Goal: Book appointment/travel/reservation

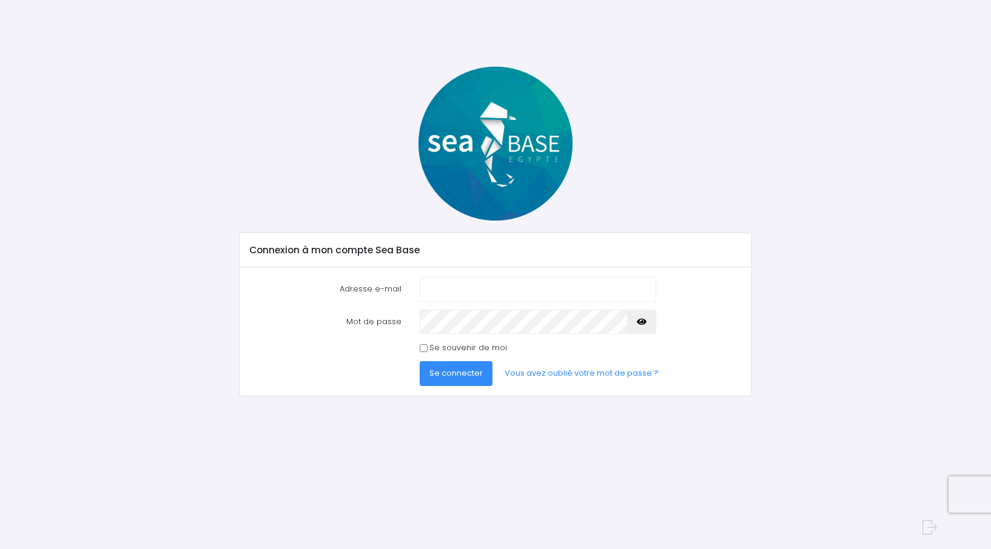
type input "[EMAIL_ADDRESS][DOMAIN_NAME]"
click at [422, 351] on input "Se souvenir de moi" at bounding box center [424, 348] width 8 height 8
checkbox input "true"
click at [465, 375] on span "Se connecter" at bounding box center [455, 374] width 53 height 12
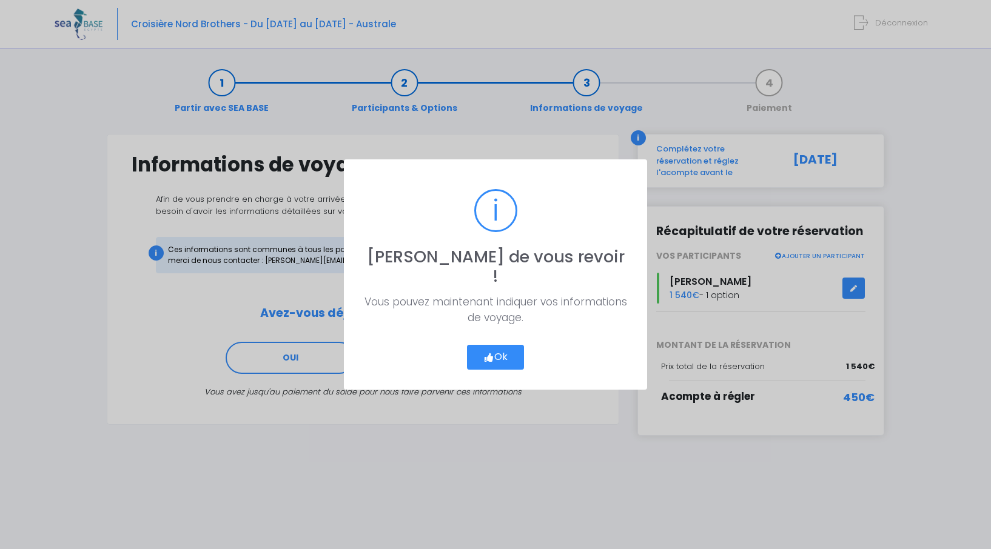
click at [516, 346] on button "Ok" at bounding box center [495, 357] width 57 height 25
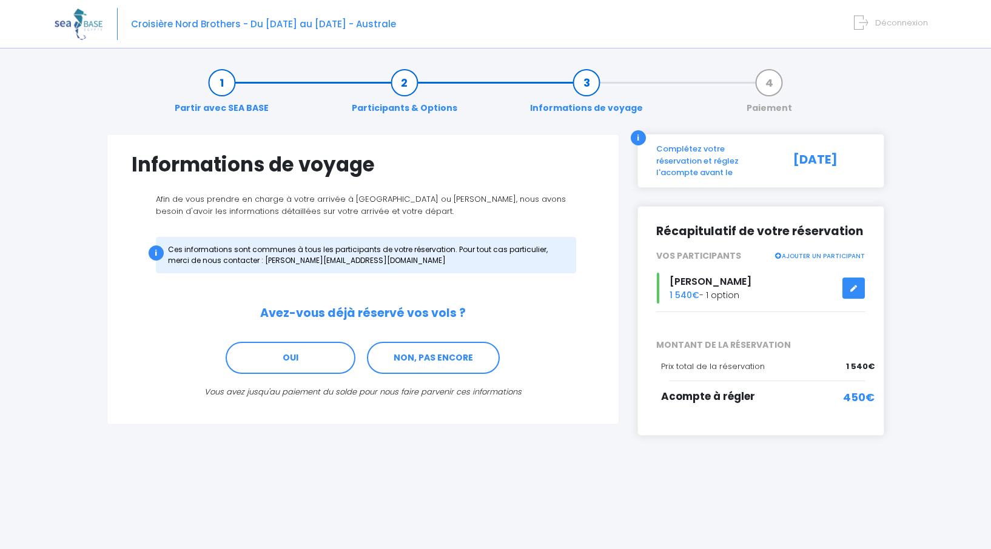
click at [854, 289] on icon at bounding box center [854, 289] width 8 height 0
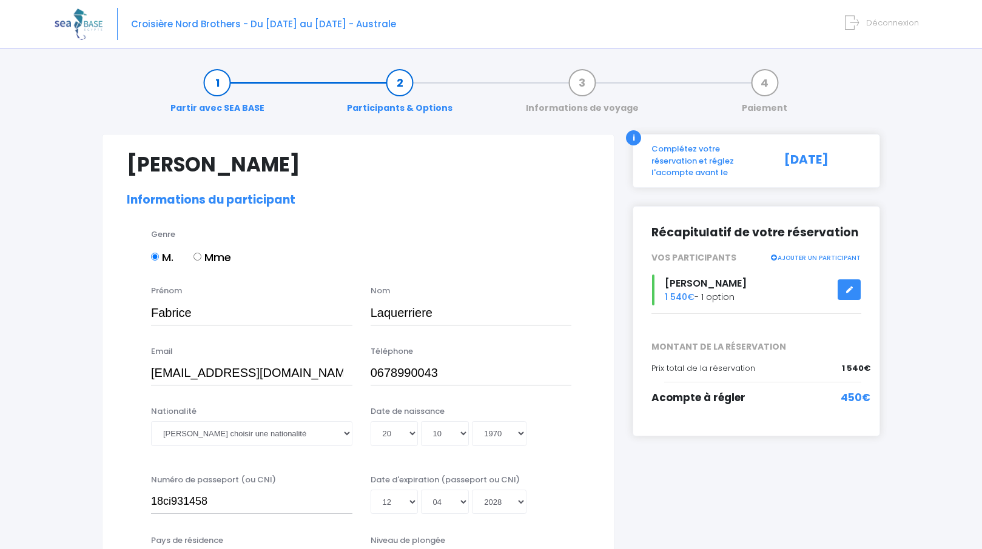
select select "N4"
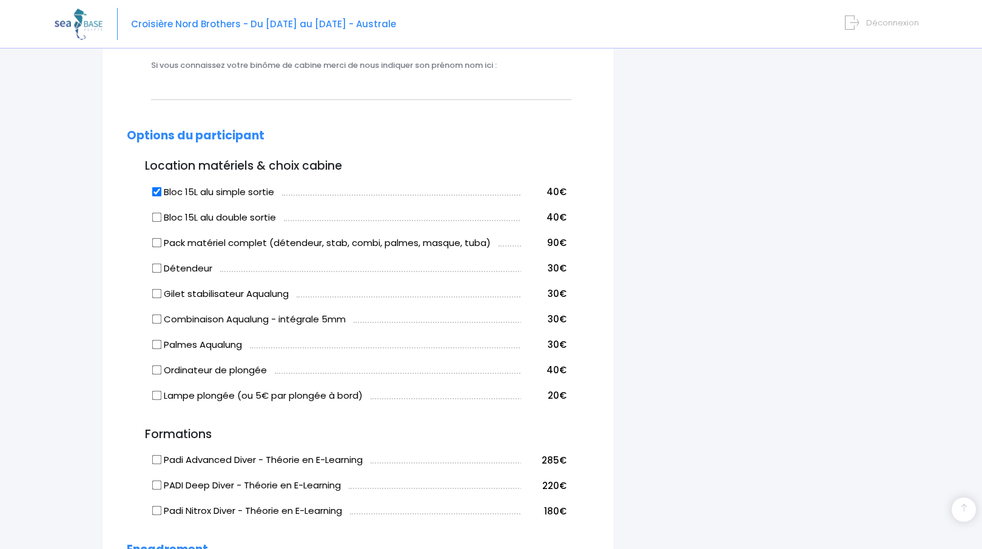
scroll to position [546, 0]
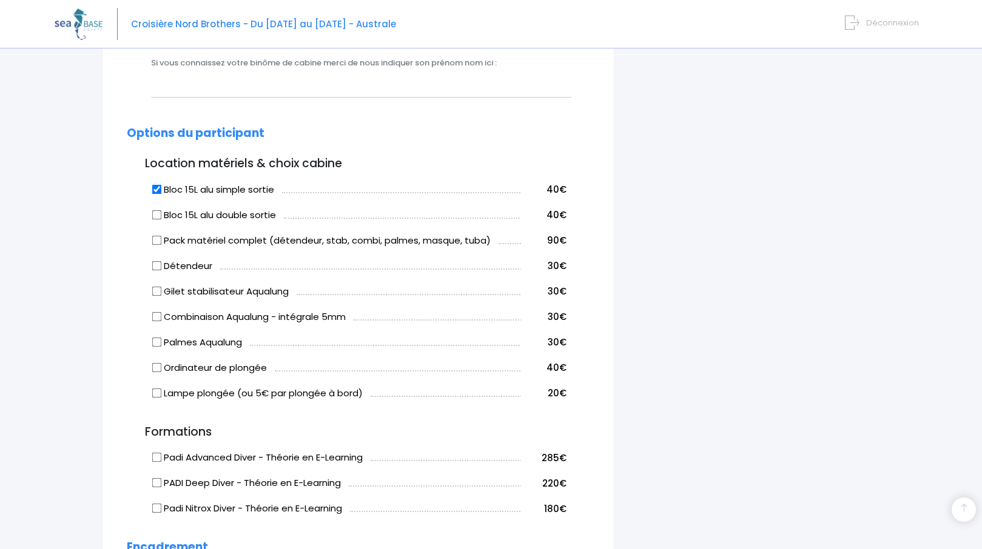
click at [156, 217] on input "Bloc 15L alu double sortie" at bounding box center [157, 215] width 10 height 10
checkbox input "true"
click at [160, 189] on input "Bloc 15L alu simple sortie" at bounding box center [157, 189] width 10 height 10
checkbox input "false"
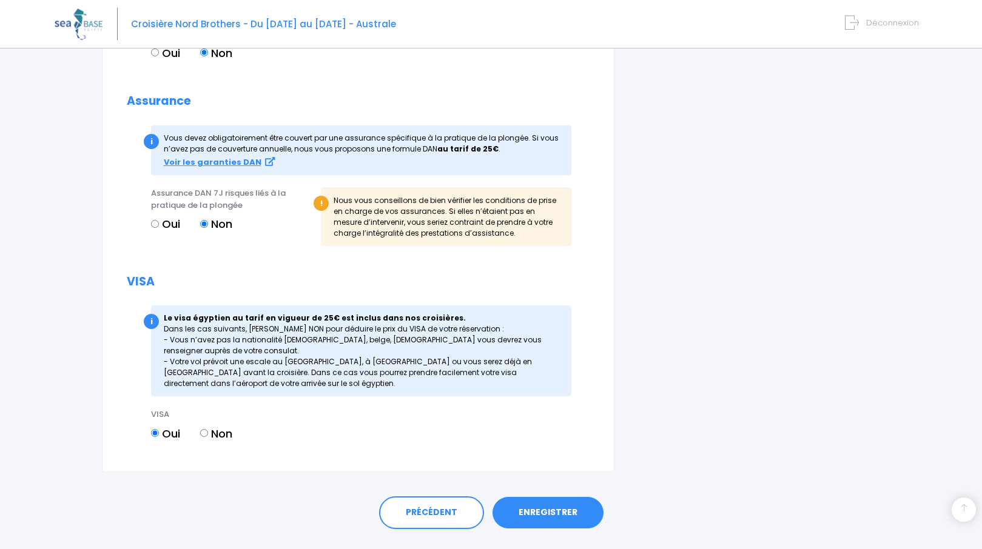
scroll to position [1177, 0]
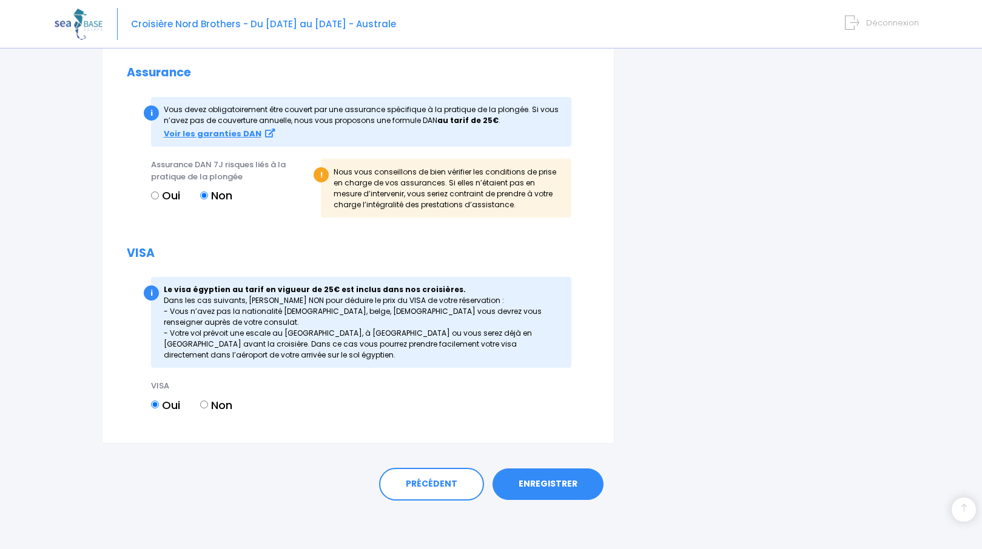
click at [525, 486] on link "ENREGISTRER" at bounding box center [547, 485] width 111 height 32
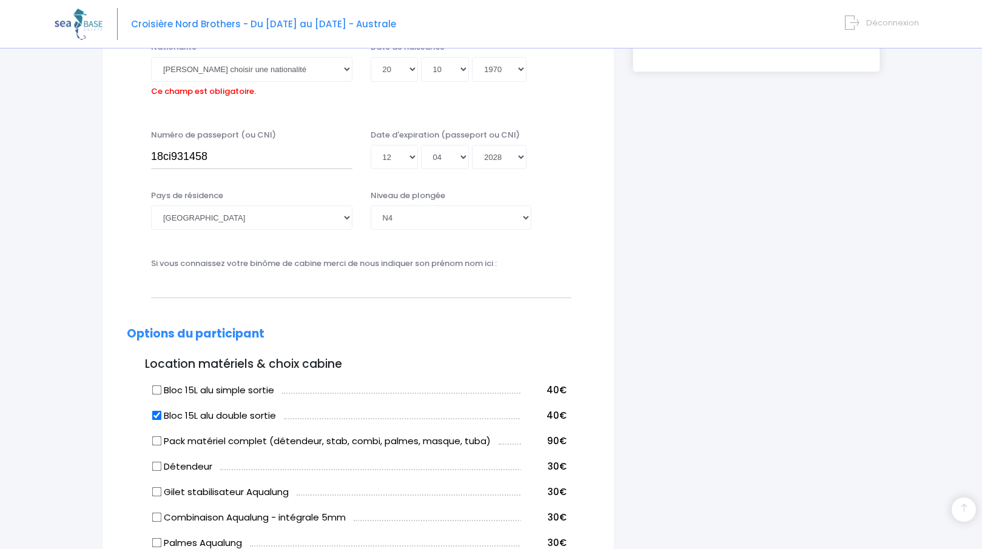
scroll to position [300, 0]
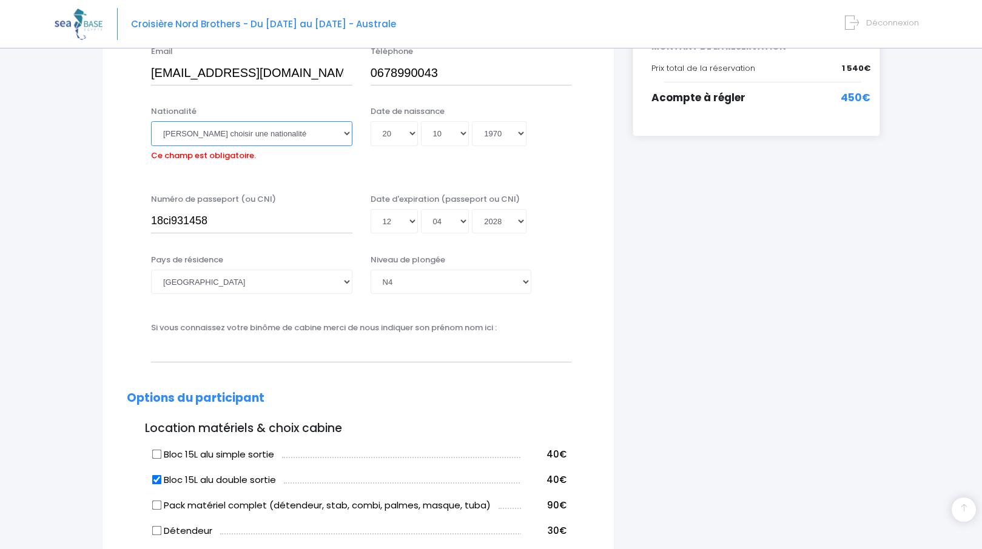
click at [201, 136] on select "Veuillez choisir une nationalité Afghane Albanaise Algerienne Allemande America…" at bounding box center [251, 133] width 201 height 24
select select "Française"
click at [151, 121] on select "Veuillez choisir une nationalité Afghane Albanaise Algerienne Allemande America…" at bounding box center [251, 133] width 201 height 24
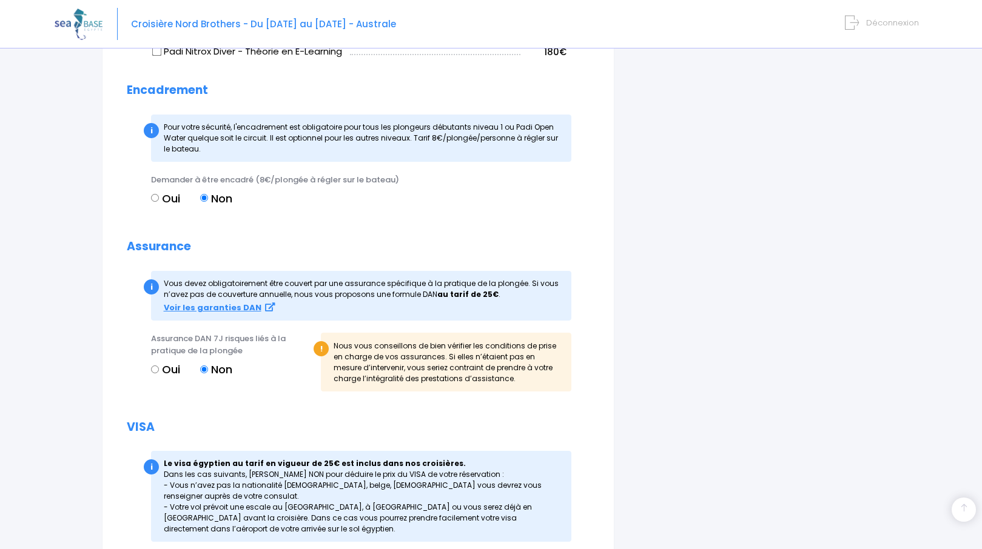
scroll to position [1149, 0]
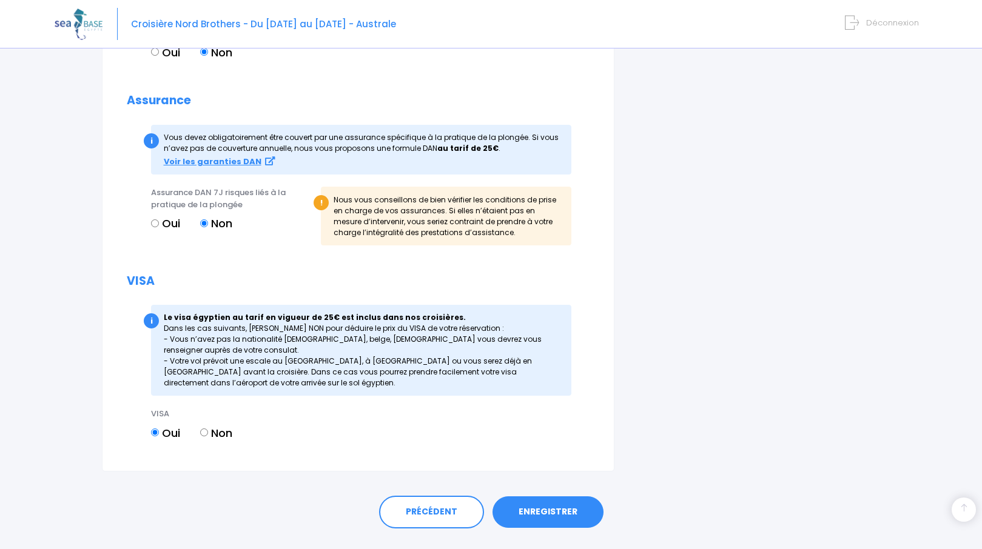
click at [552, 517] on link "ENREGISTRER" at bounding box center [547, 513] width 111 height 32
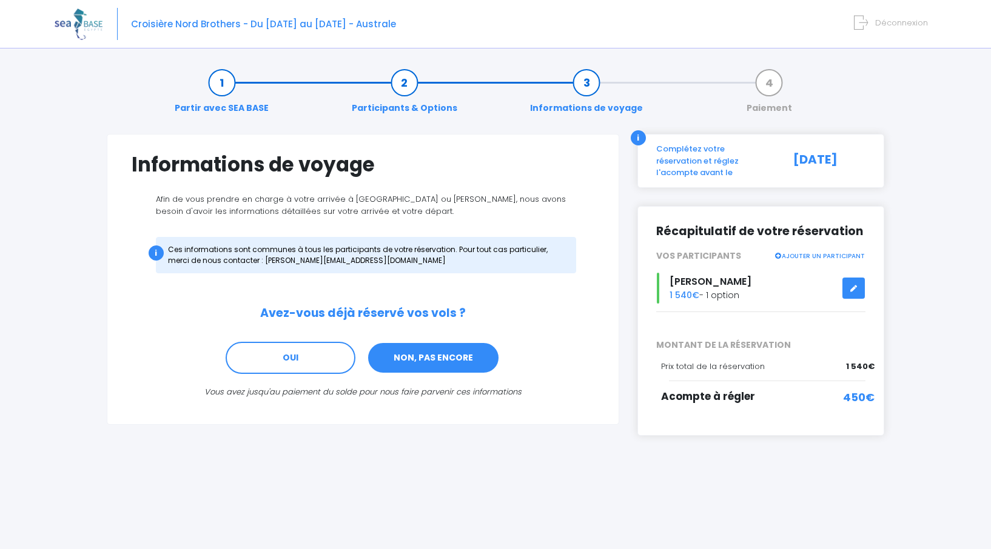
click at [421, 365] on link "NON, PAS ENCORE" at bounding box center [433, 358] width 133 height 33
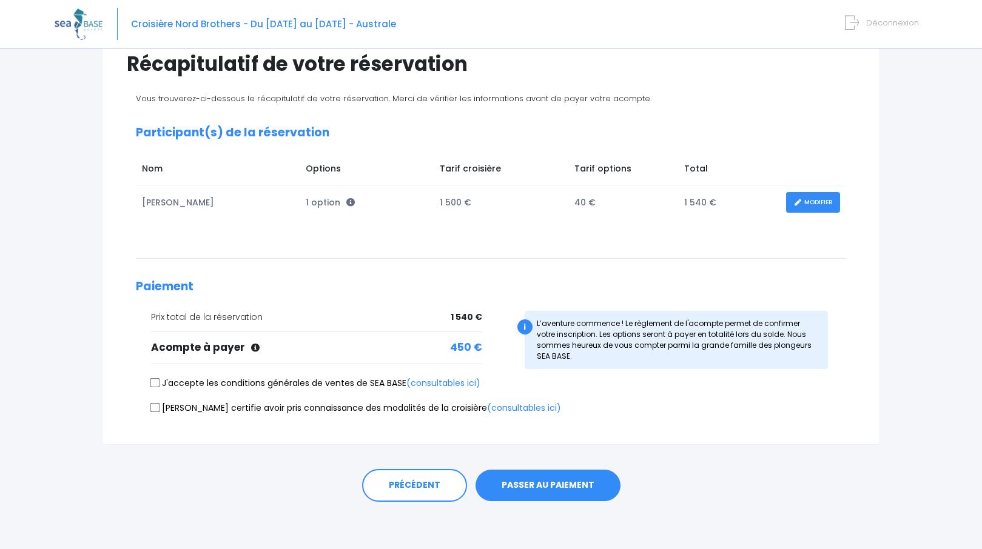
scroll to position [102, 0]
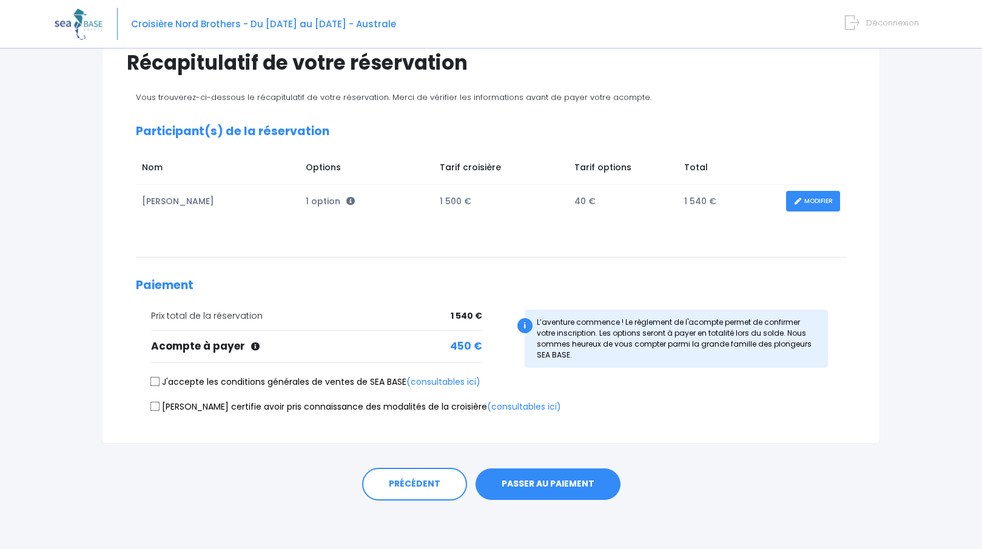
click at [156, 381] on input "J'accepte les conditions générales de ventes de SEA BASE (consultables ici)" at bounding box center [155, 382] width 10 height 10
checkbox input "true"
click at [154, 409] on input "Je certifie avoir pris connaissance des modalités de la croisière (consultables…" at bounding box center [155, 406] width 10 height 10
checkbox input "true"
click at [543, 486] on button "PASSER AU PAIEMENT" at bounding box center [547, 485] width 145 height 32
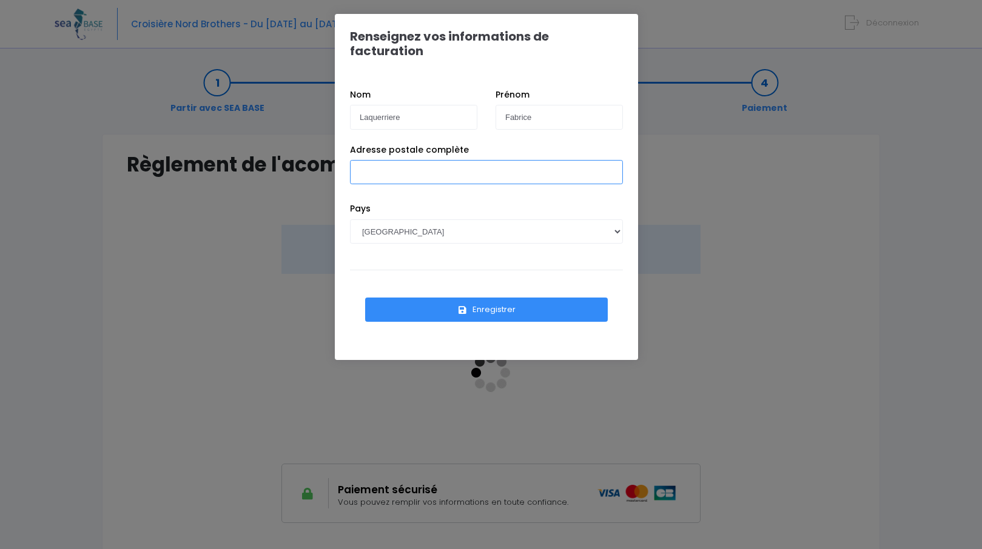
click at [374, 162] on input "Adresse postale complète" at bounding box center [486, 172] width 273 height 24
type input "3 Bis Rue Adam 27350 Hauville"
click at [491, 298] on button "Enregistrer" at bounding box center [486, 310] width 243 height 24
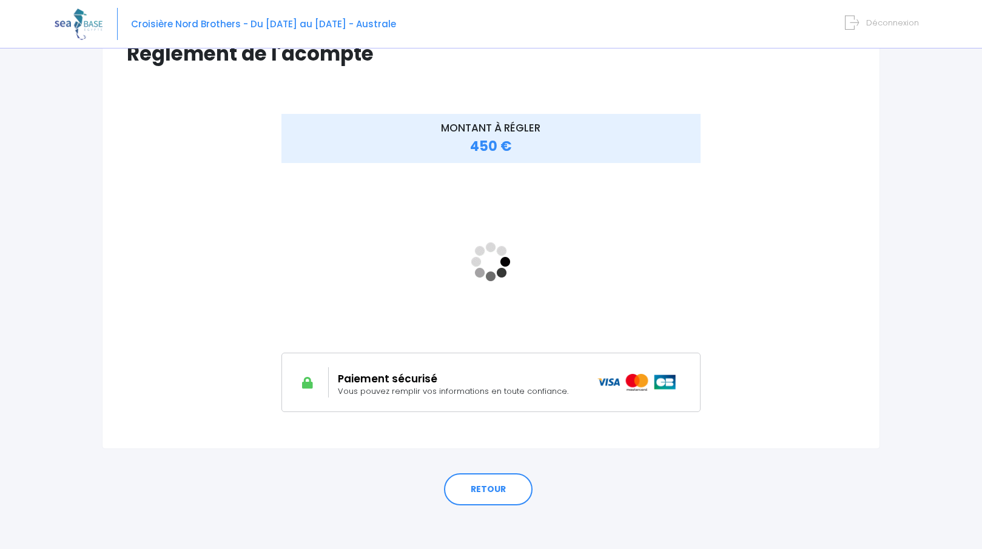
scroll to position [116, 0]
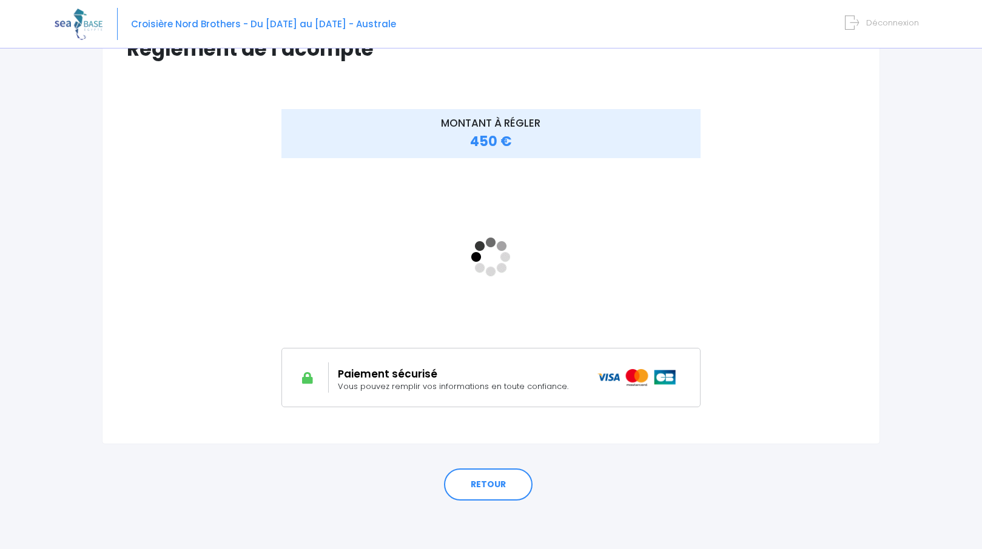
click at [831, 410] on div "MONTANT À RÉGLER 450 €" at bounding box center [491, 267] width 728 height 316
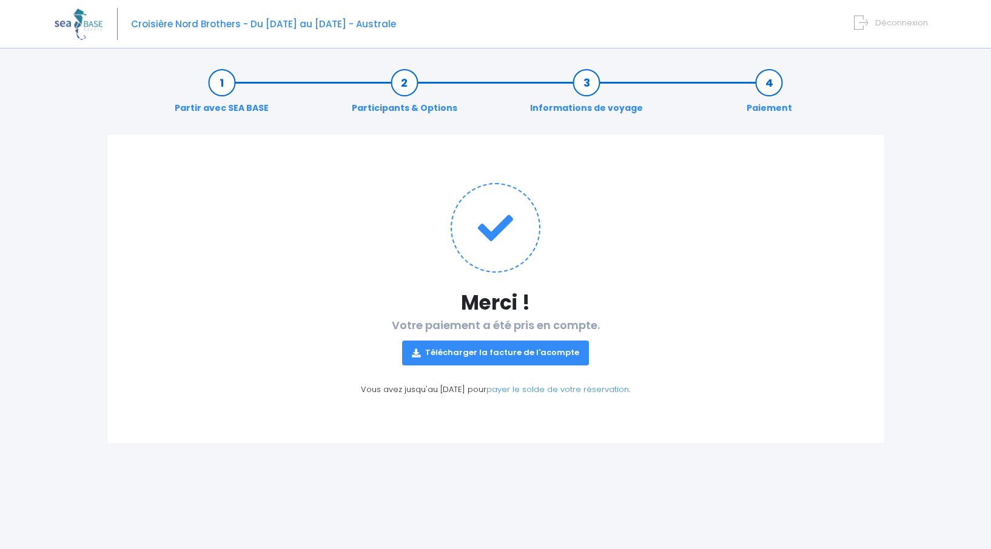
click at [508, 355] on link "Télécharger la facture de l'acompte" at bounding box center [495, 353] width 187 height 24
click at [574, 390] on link "payer le solde de votre réservation" at bounding box center [557, 390] width 143 height 12
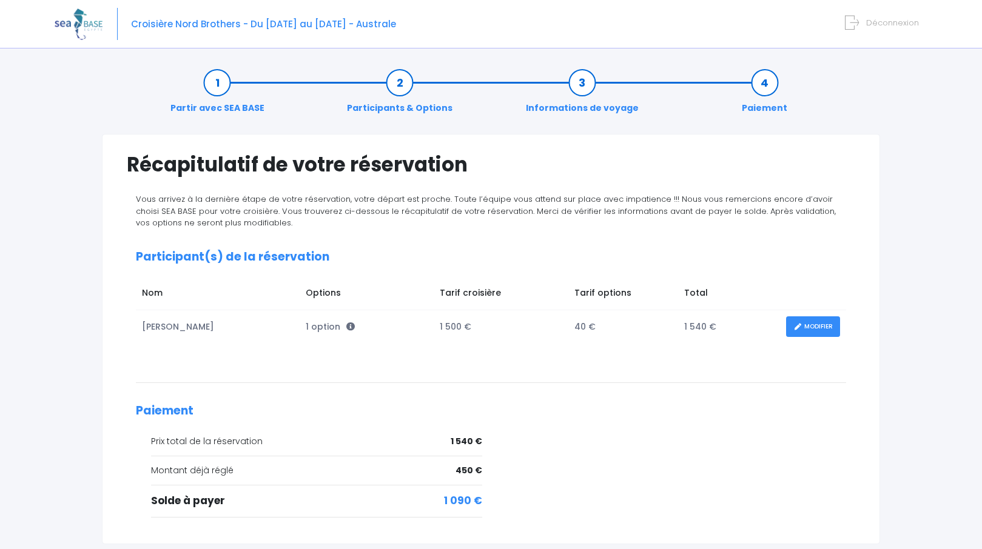
click at [60, 144] on div "Partir avec SEA BASE Participants & Options Informations de voyage Paiement Réc…" at bounding box center [491, 352] width 873 height 593
click at [78, 25] on img at bounding box center [79, 23] width 48 height 31
click at [215, 84] on link "Partir avec SEA BASE" at bounding box center [217, 95] width 106 height 38
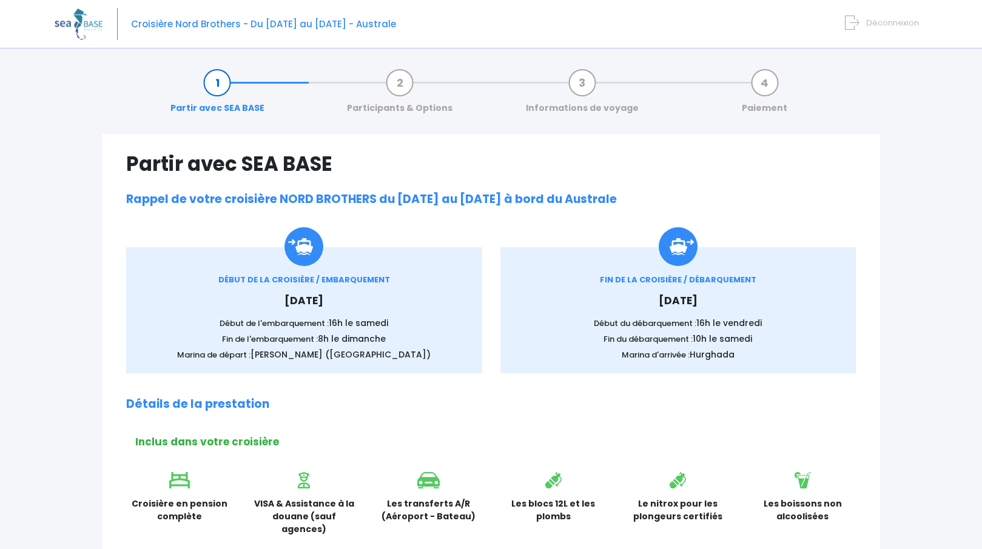
click at [85, 20] on img at bounding box center [79, 23] width 48 height 31
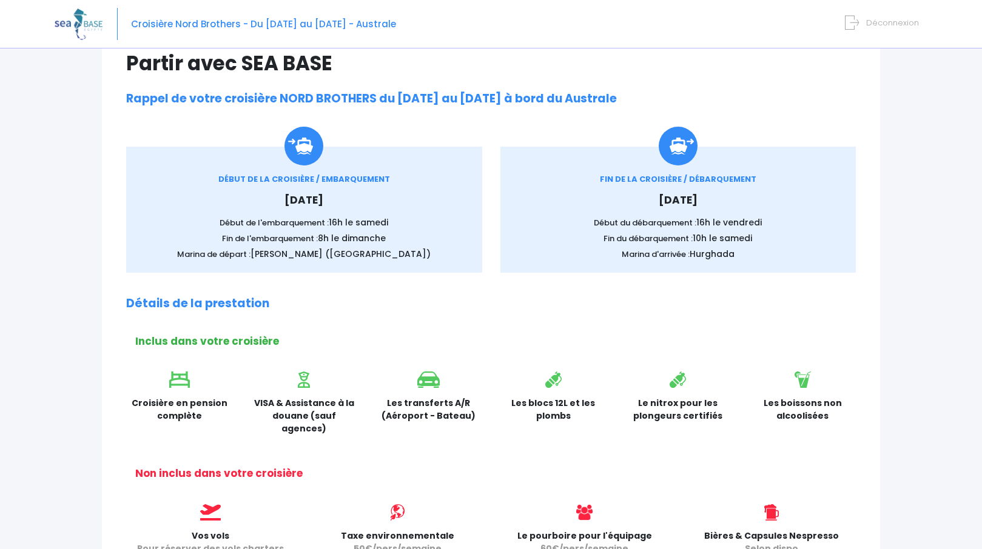
scroll to position [62, 0]
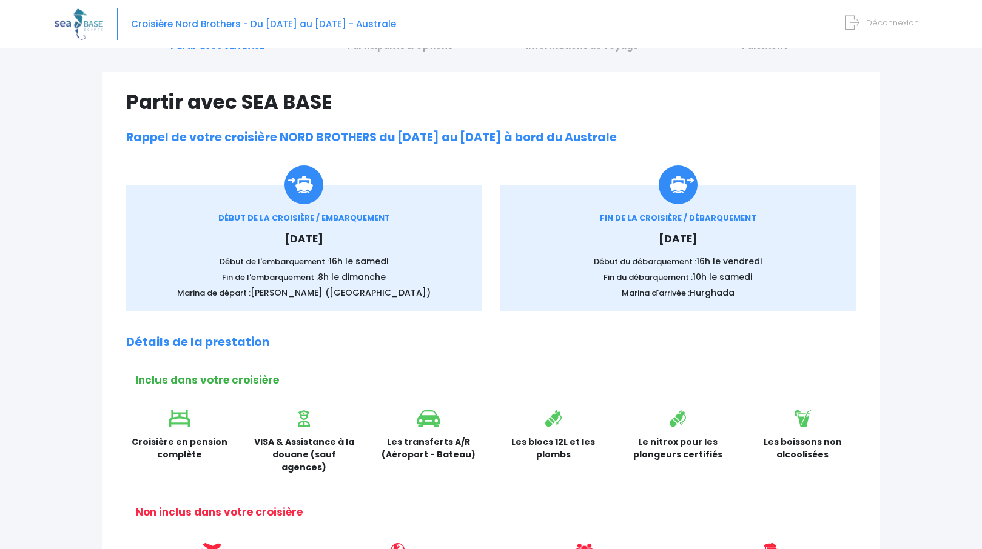
click at [78, 25] on img at bounding box center [79, 23] width 48 height 31
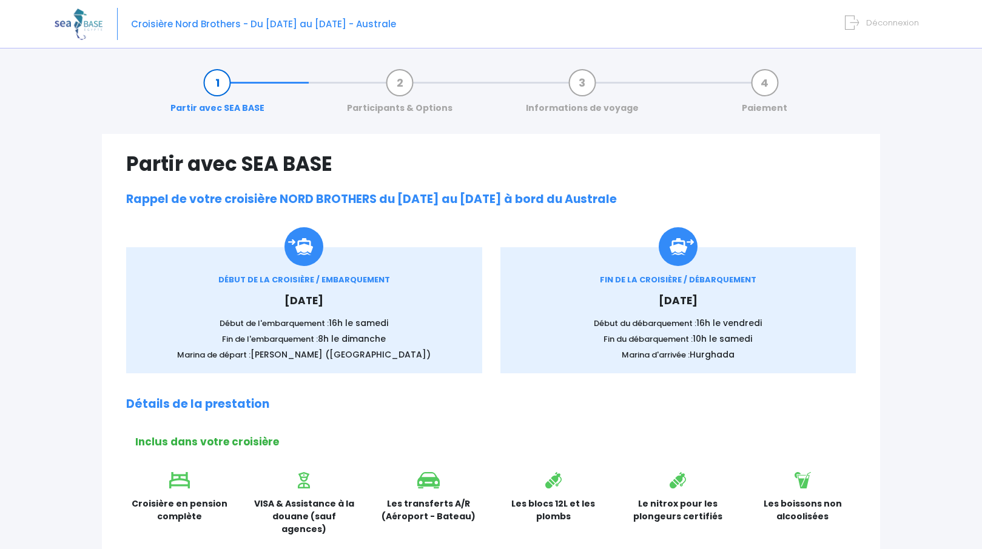
click at [887, 22] on span "Déconnexion" at bounding box center [892, 23] width 53 height 12
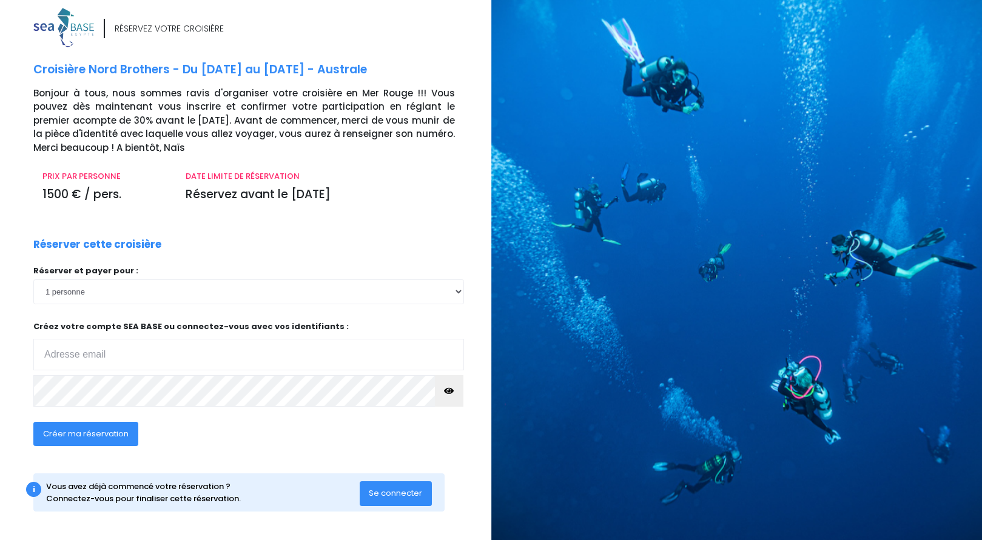
scroll to position [8, 0]
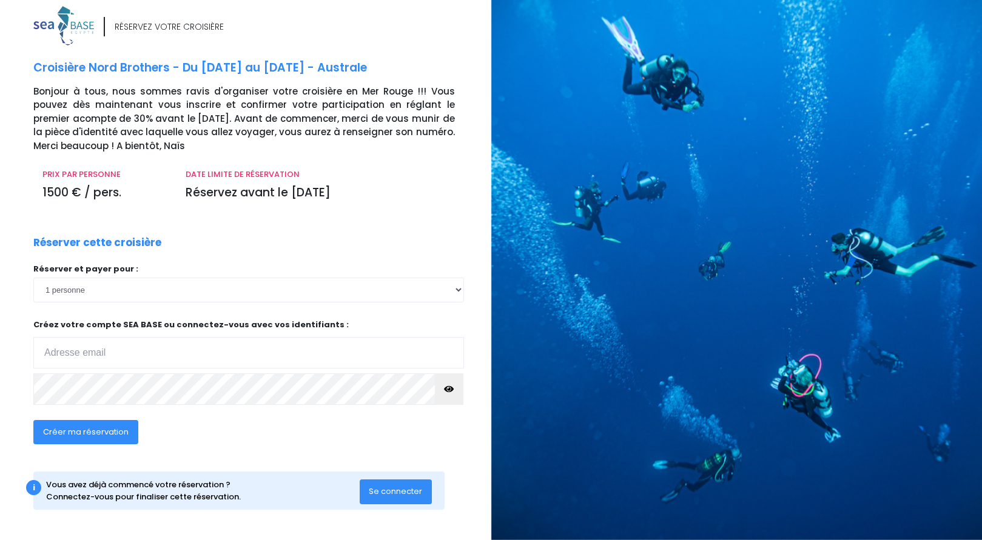
type input "[EMAIL_ADDRESS][DOMAIN_NAME]"
click at [401, 493] on span "Se connecter" at bounding box center [395, 492] width 53 height 12
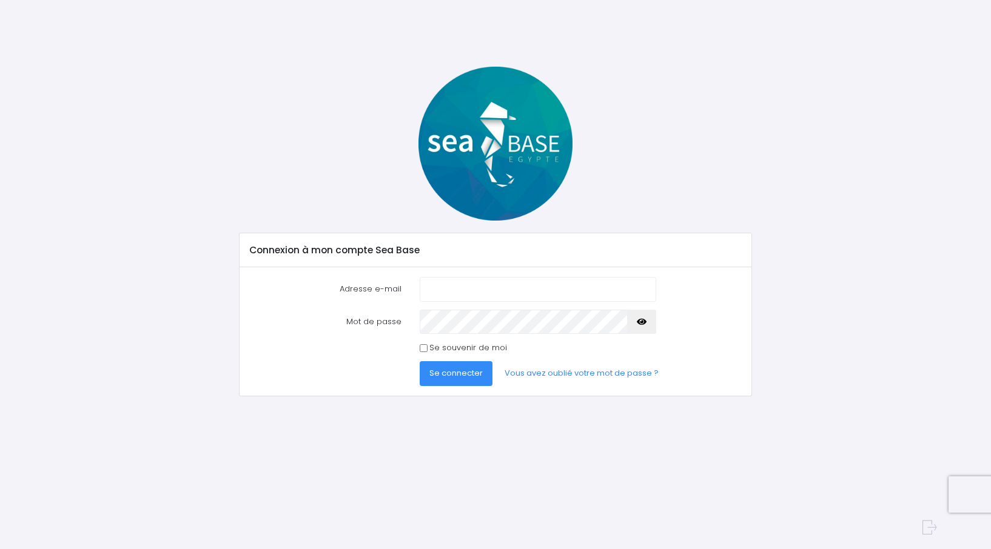
type input "[EMAIL_ADDRESS][DOMAIN_NAME]"
click at [421, 347] on input "Se souvenir de moi" at bounding box center [424, 348] width 8 height 8
checkbox input "true"
click at [457, 377] on span "Se connecter" at bounding box center [455, 374] width 53 height 12
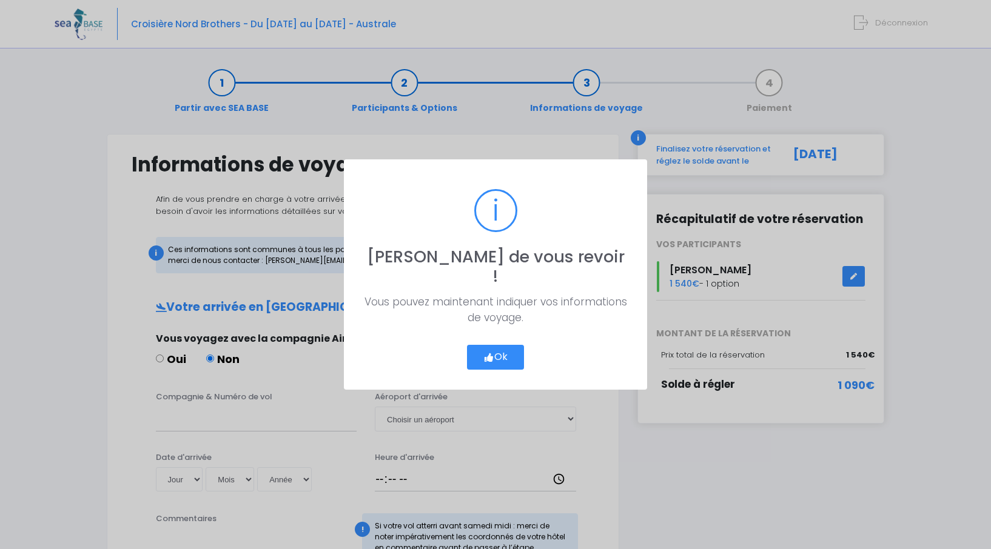
click at [514, 351] on button "Ok" at bounding box center [495, 357] width 57 height 25
